Goal: Task Accomplishment & Management: Complete application form

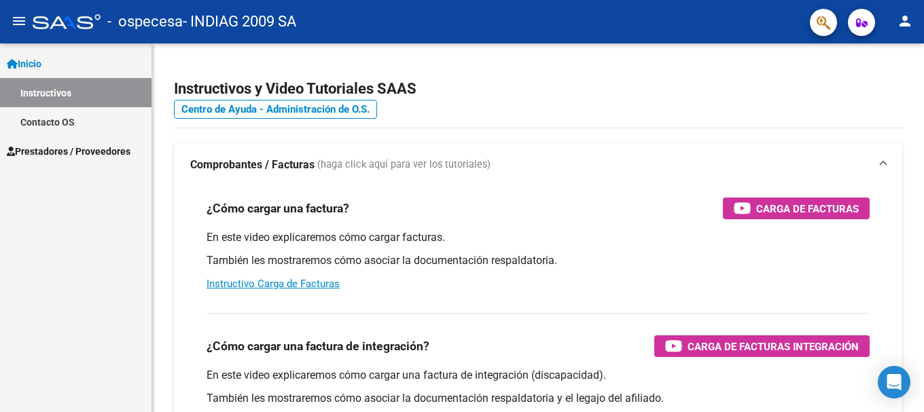
click at [41, 56] on span "Inicio" at bounding box center [24, 63] width 35 height 15
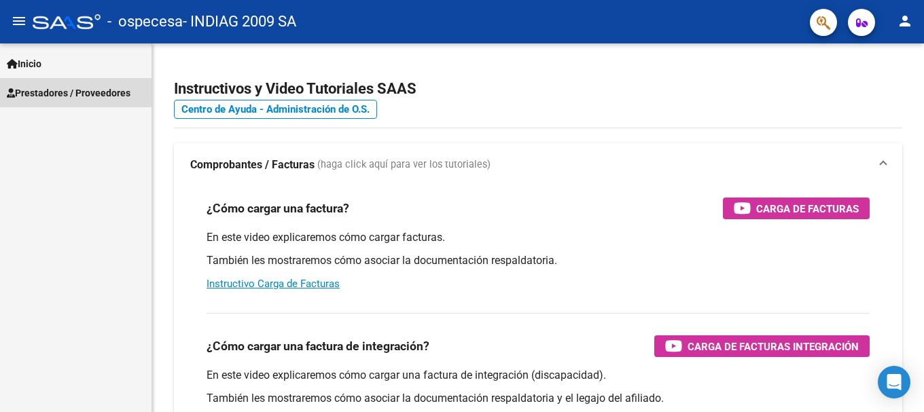
click at [67, 86] on span "Prestadores / Proveedores" at bounding box center [69, 93] width 124 height 15
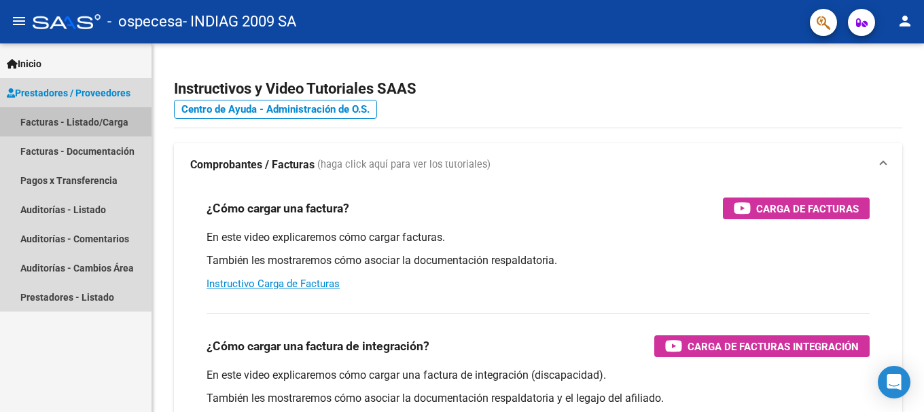
click at [109, 123] on link "Facturas - Listado/Carga" at bounding box center [75, 121] width 151 height 29
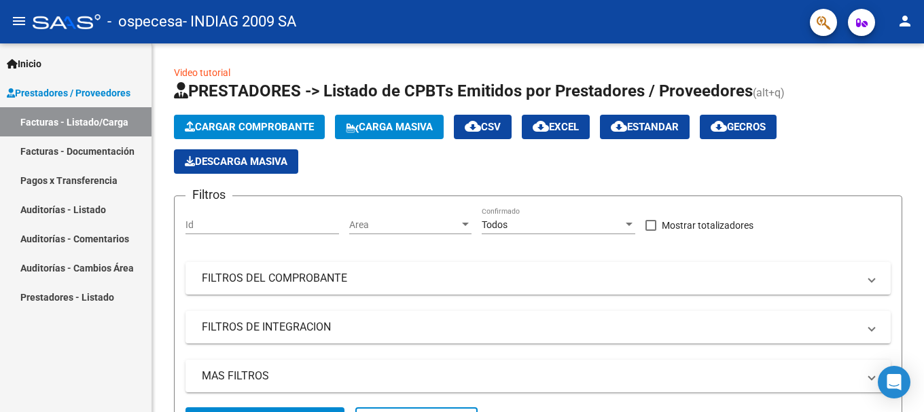
click at [106, 147] on link "Facturas - Documentación" at bounding box center [75, 151] width 151 height 29
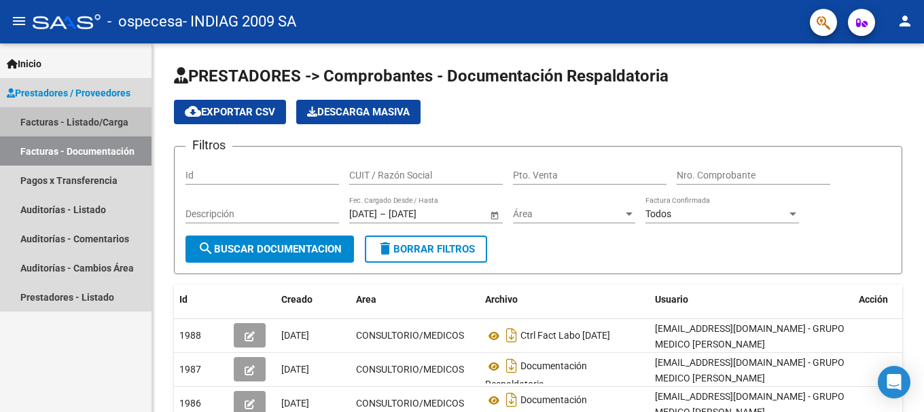
click at [109, 120] on link "Facturas - Listado/Carga" at bounding box center [75, 121] width 151 height 29
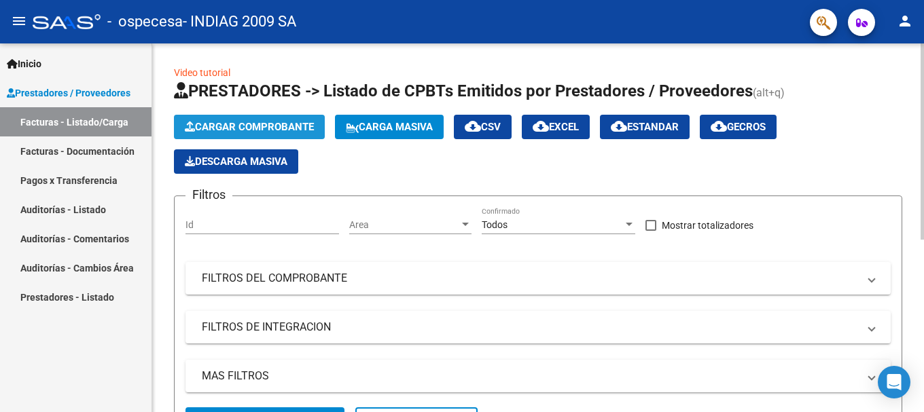
click at [257, 121] on span "Cargar Comprobante" at bounding box center [249, 127] width 129 height 12
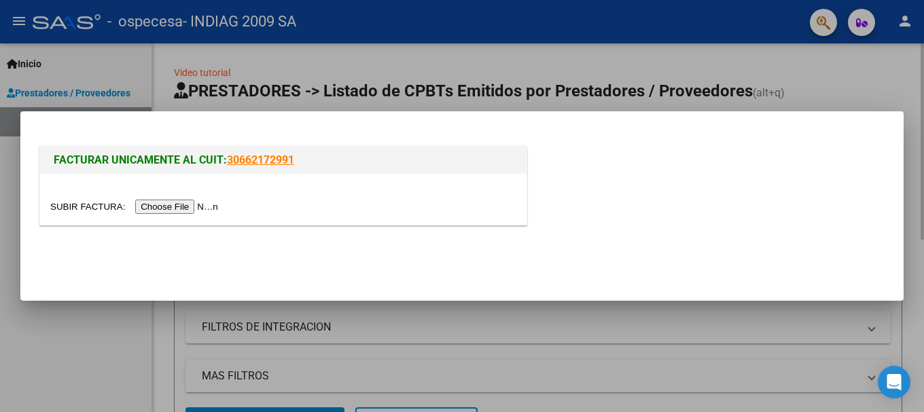
click at [854, 63] on div at bounding box center [462, 206] width 924 height 412
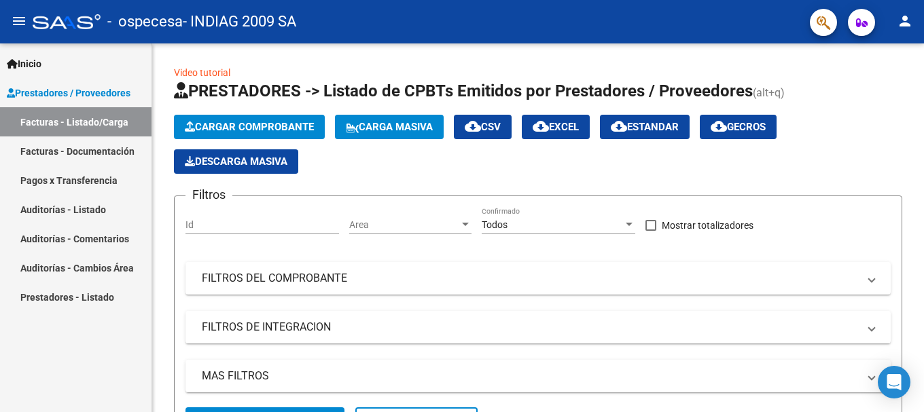
click at [41, 63] on span "Inicio" at bounding box center [24, 63] width 35 height 15
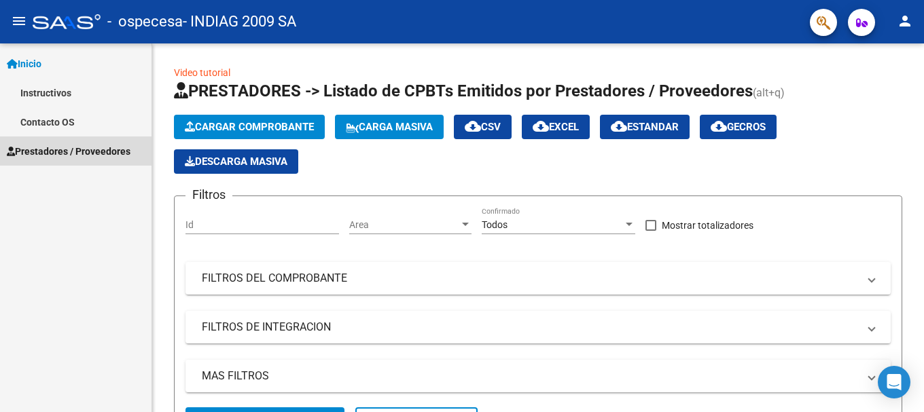
click at [58, 152] on span "Prestadores / Proveedores" at bounding box center [69, 151] width 124 height 15
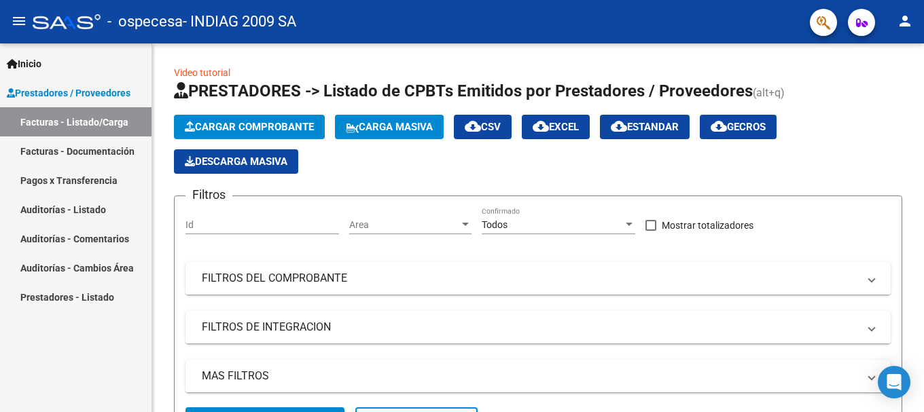
click at [82, 120] on link "Facturas - Listado/Carga" at bounding box center [75, 121] width 151 height 29
